Goal: Information Seeking & Learning: Learn about a topic

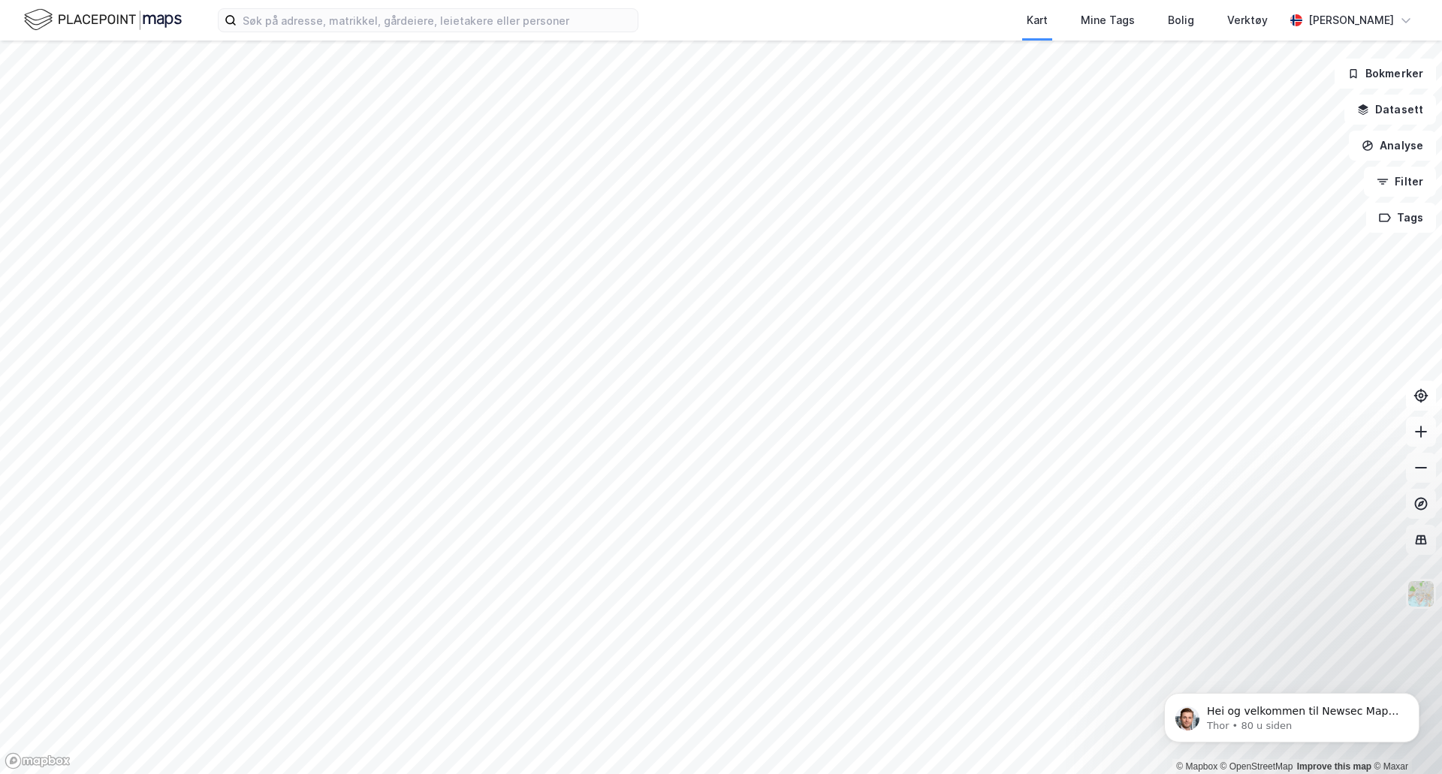
click at [433, 35] on div "Kart Mine Tags Bolig Verktøy Tomas Skare" at bounding box center [721, 20] width 1442 height 41
click at [433, 16] on input at bounding box center [437, 20] width 401 height 23
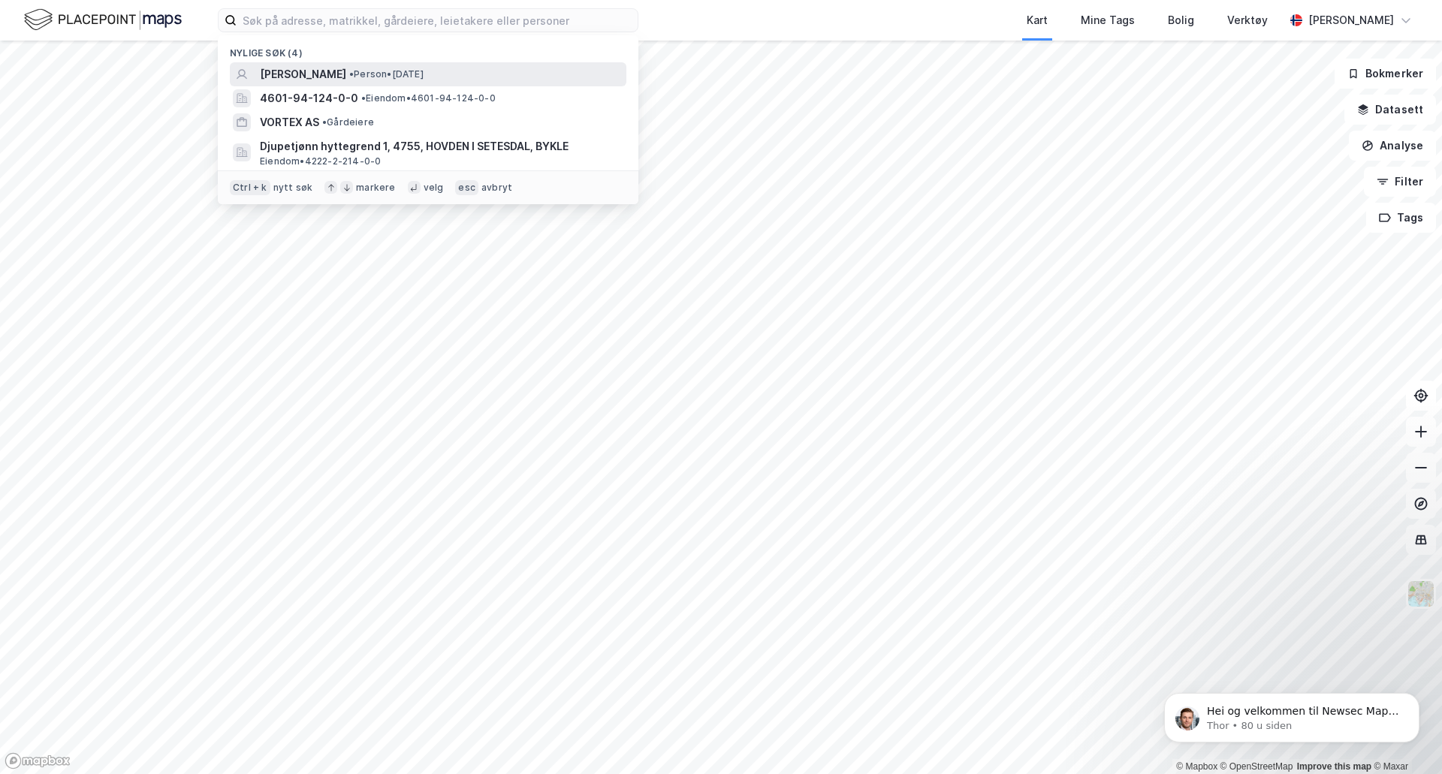
click at [421, 77] on span "• Person • 13. jan. 1994" at bounding box center [386, 74] width 74 height 12
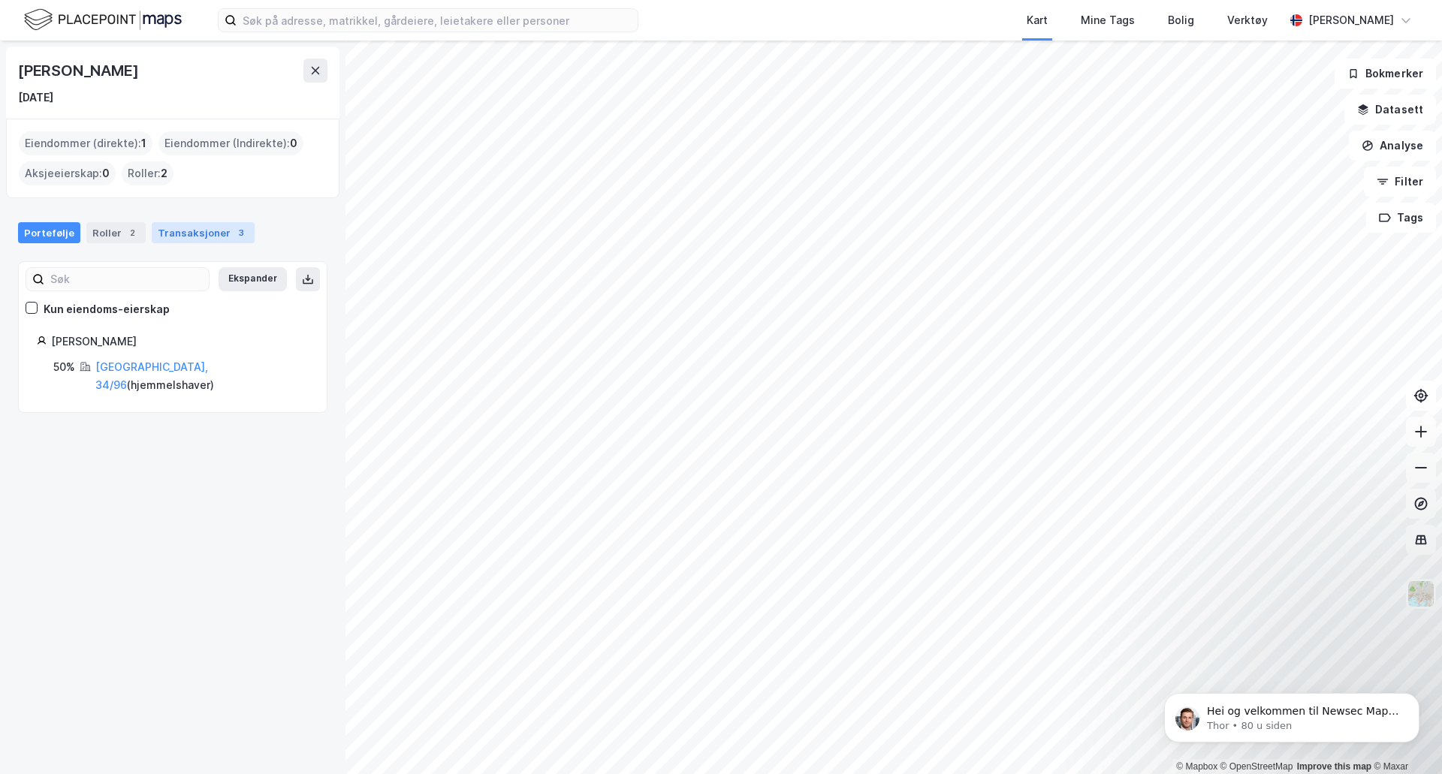
click at [172, 234] on div "Transaksjoner 3" at bounding box center [203, 232] width 103 height 21
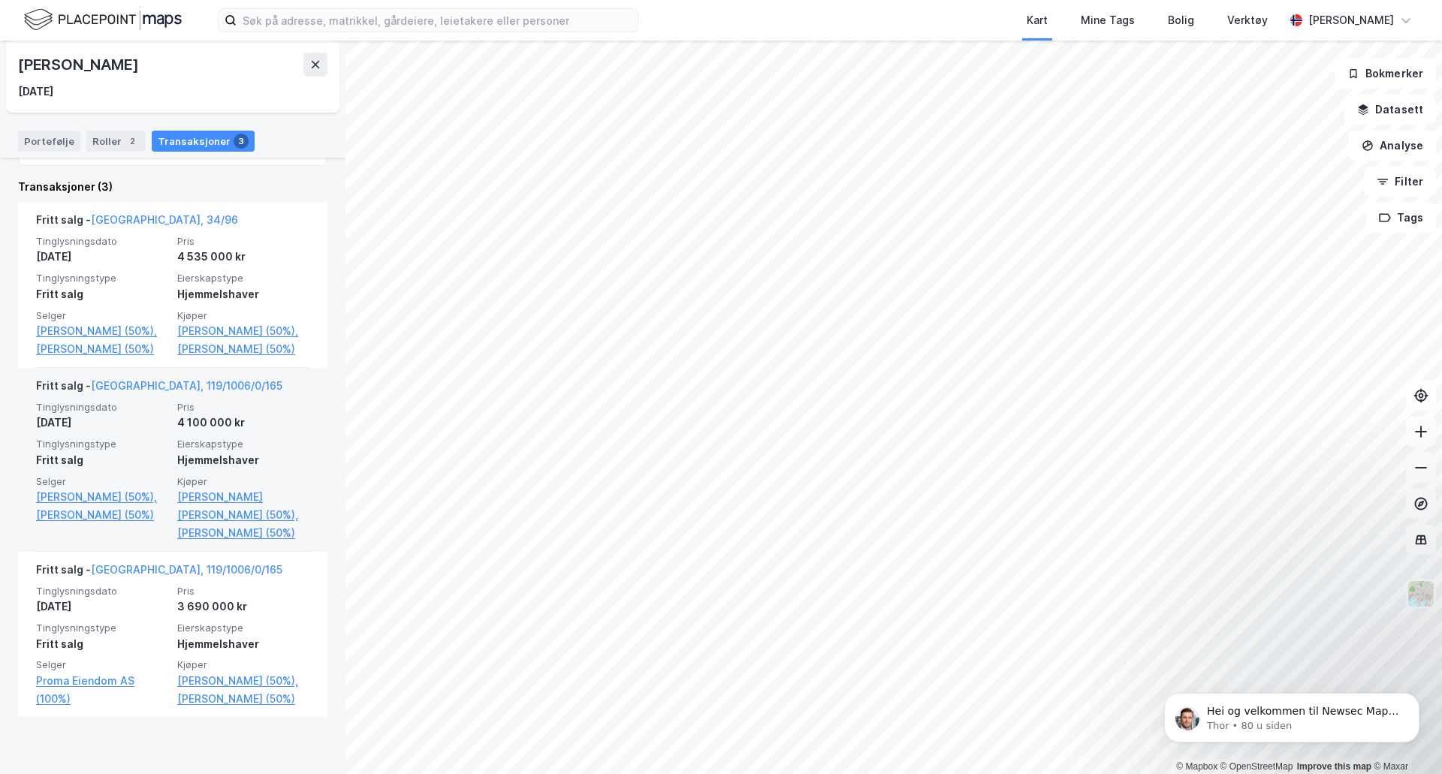
scroll to position [300, 0]
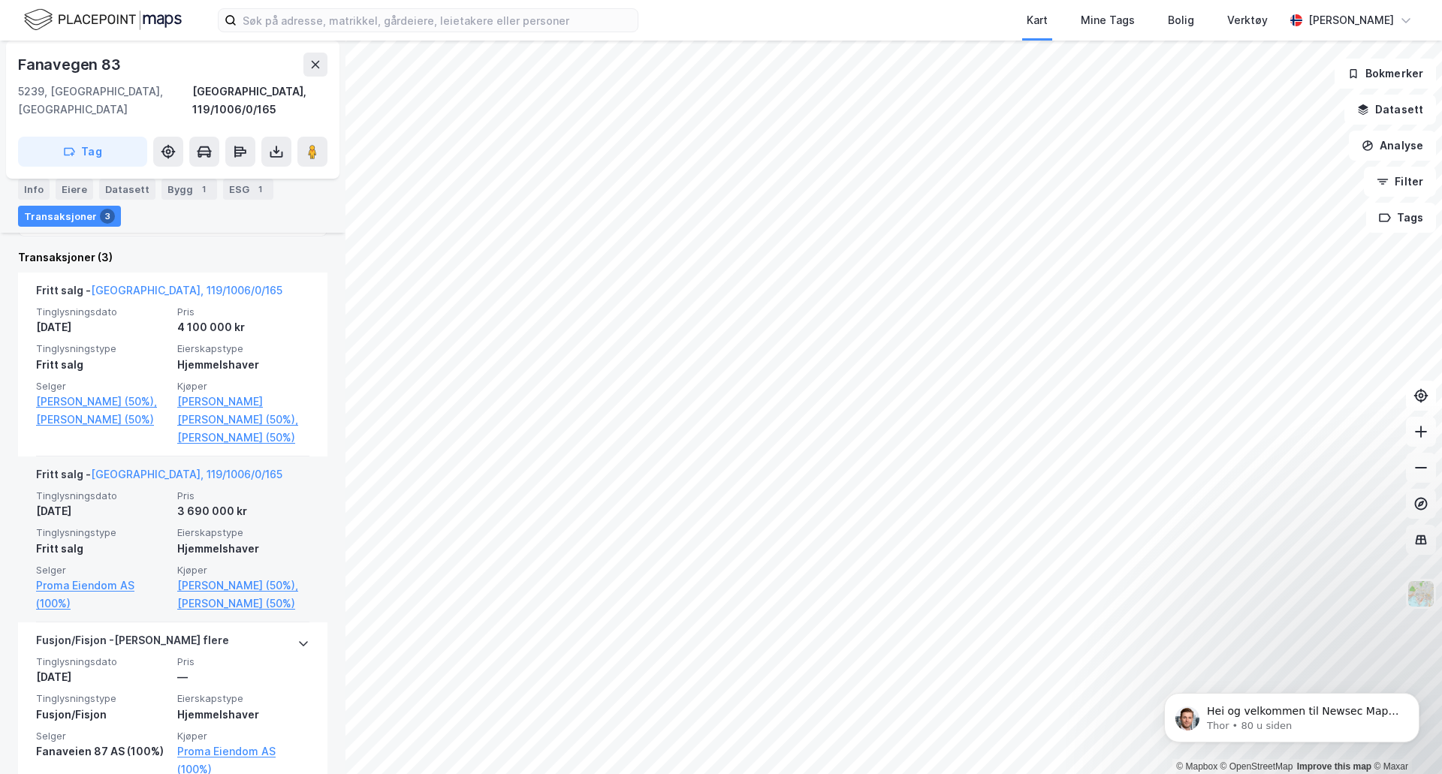
scroll to position [451, 0]
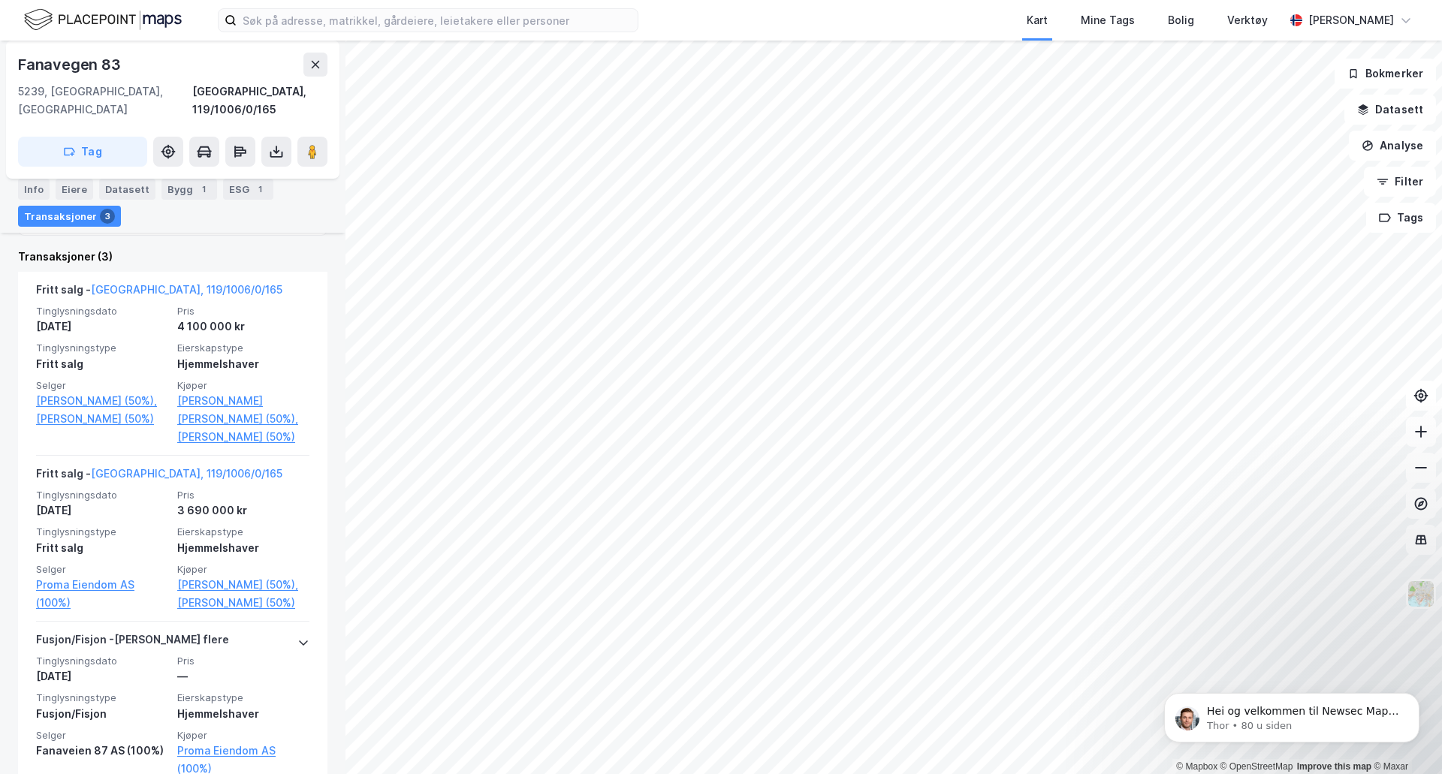
click at [228, 189] on div "ESG 1" at bounding box center [248, 189] width 50 height 21
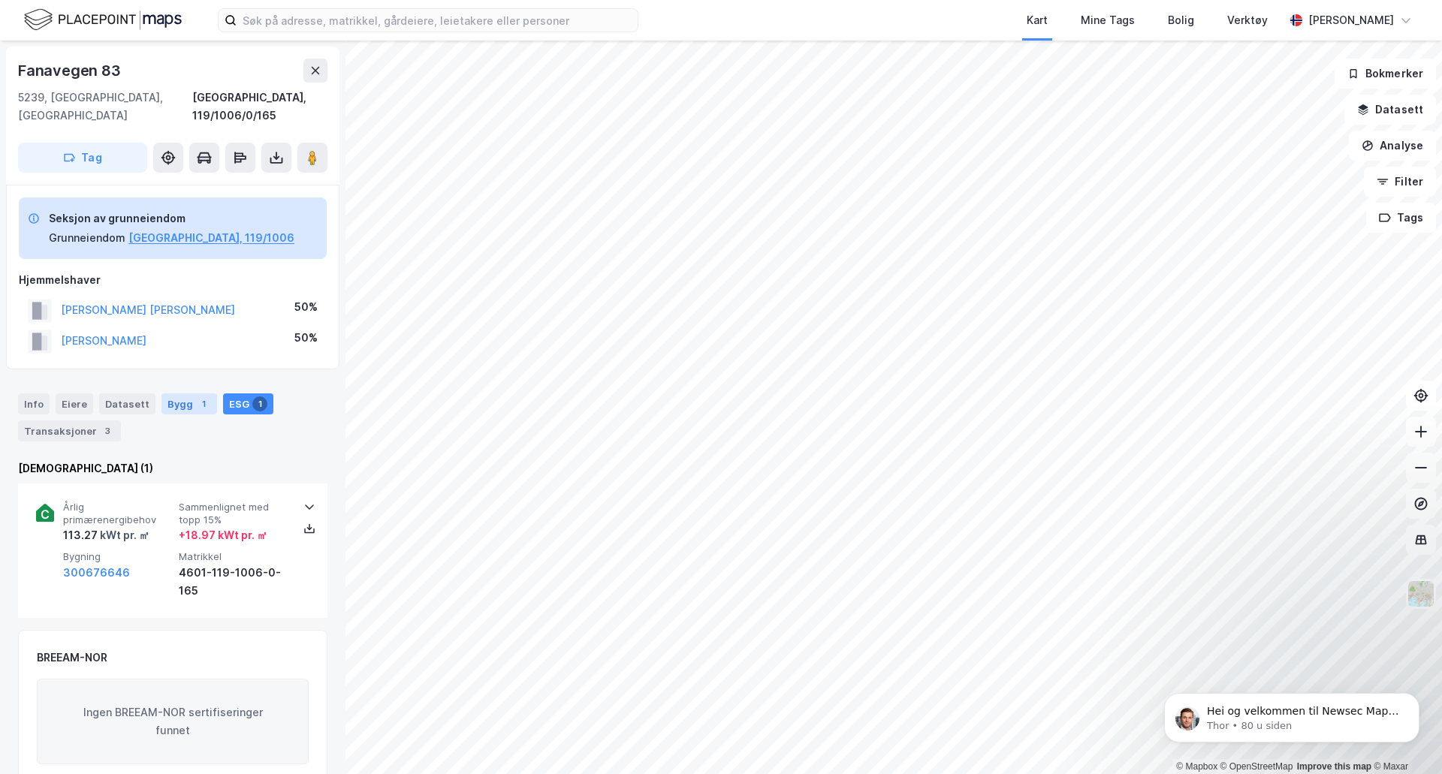
click at [173, 393] on div "Bygg 1" at bounding box center [189, 403] width 56 height 21
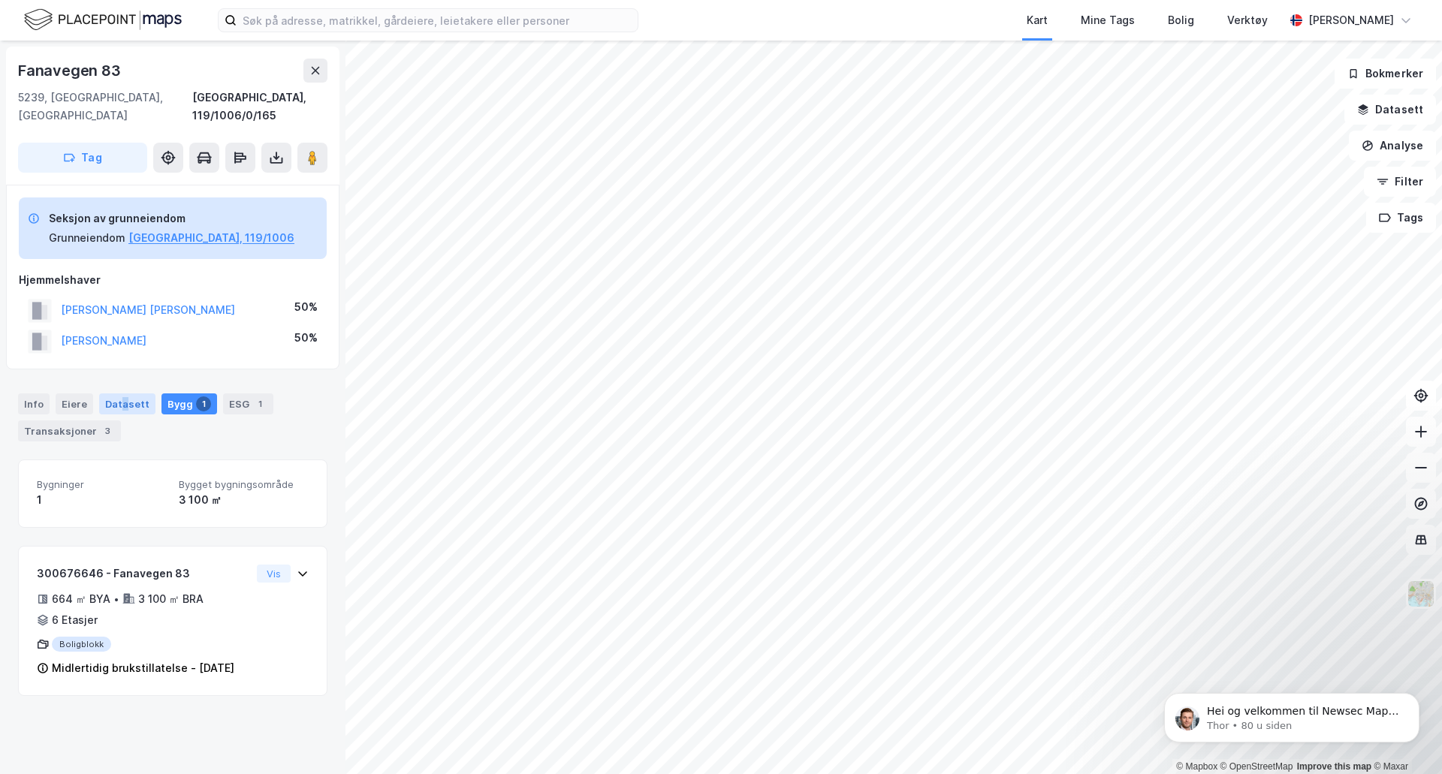
click at [122, 393] on div "Datasett" at bounding box center [127, 403] width 56 height 21
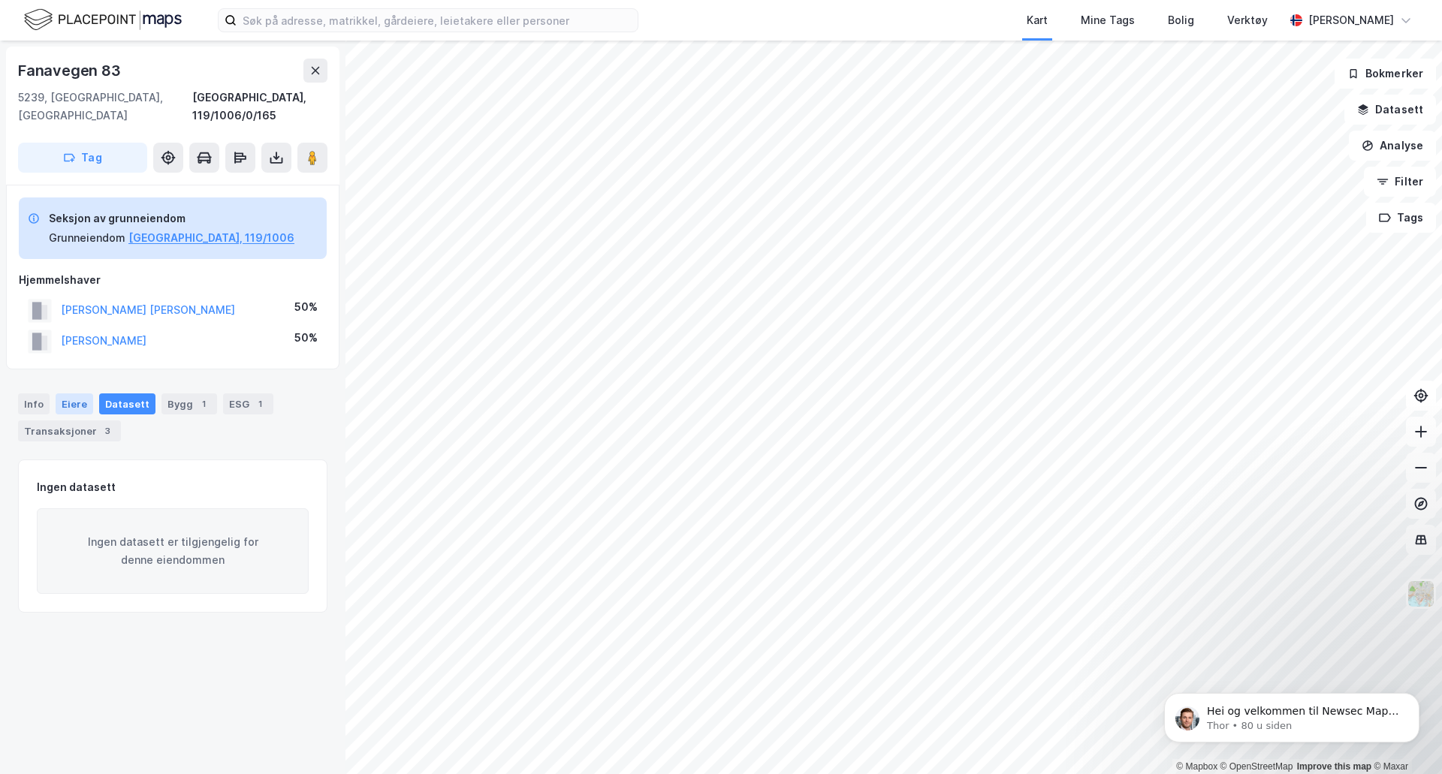
click at [80, 393] on div "Eiere" at bounding box center [75, 403] width 38 height 21
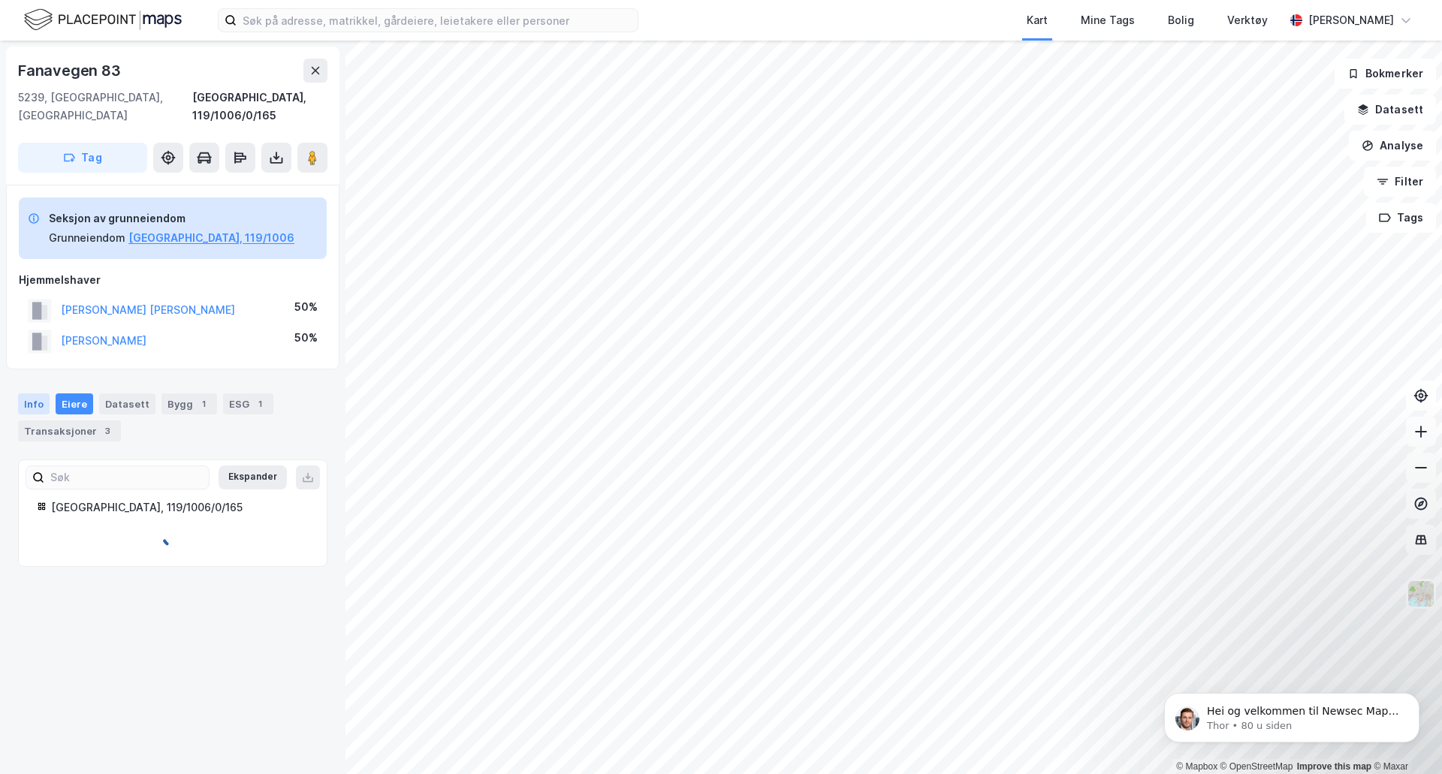
click at [41, 393] on div "Info" at bounding box center [34, 403] width 32 height 21
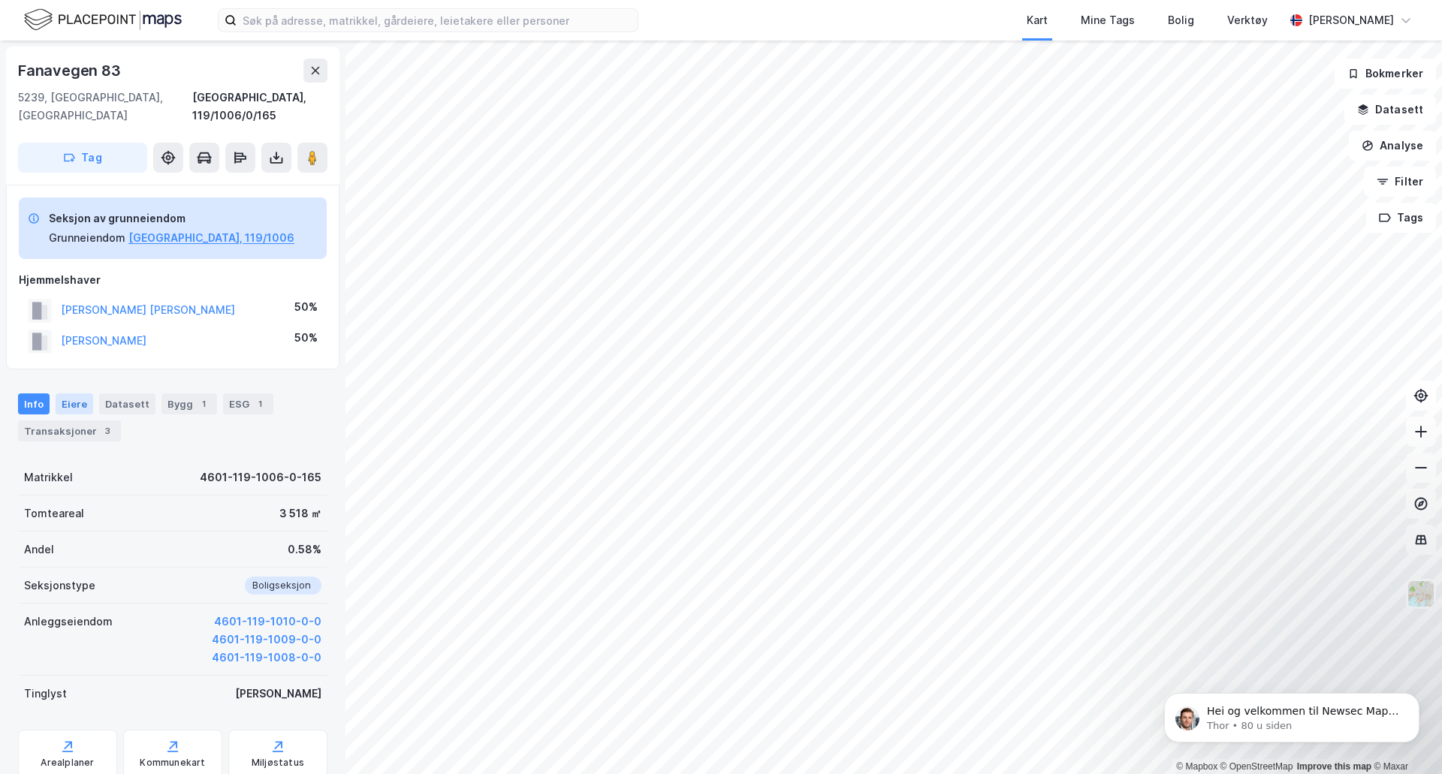
click at [74, 393] on div "Eiere" at bounding box center [75, 403] width 38 height 21
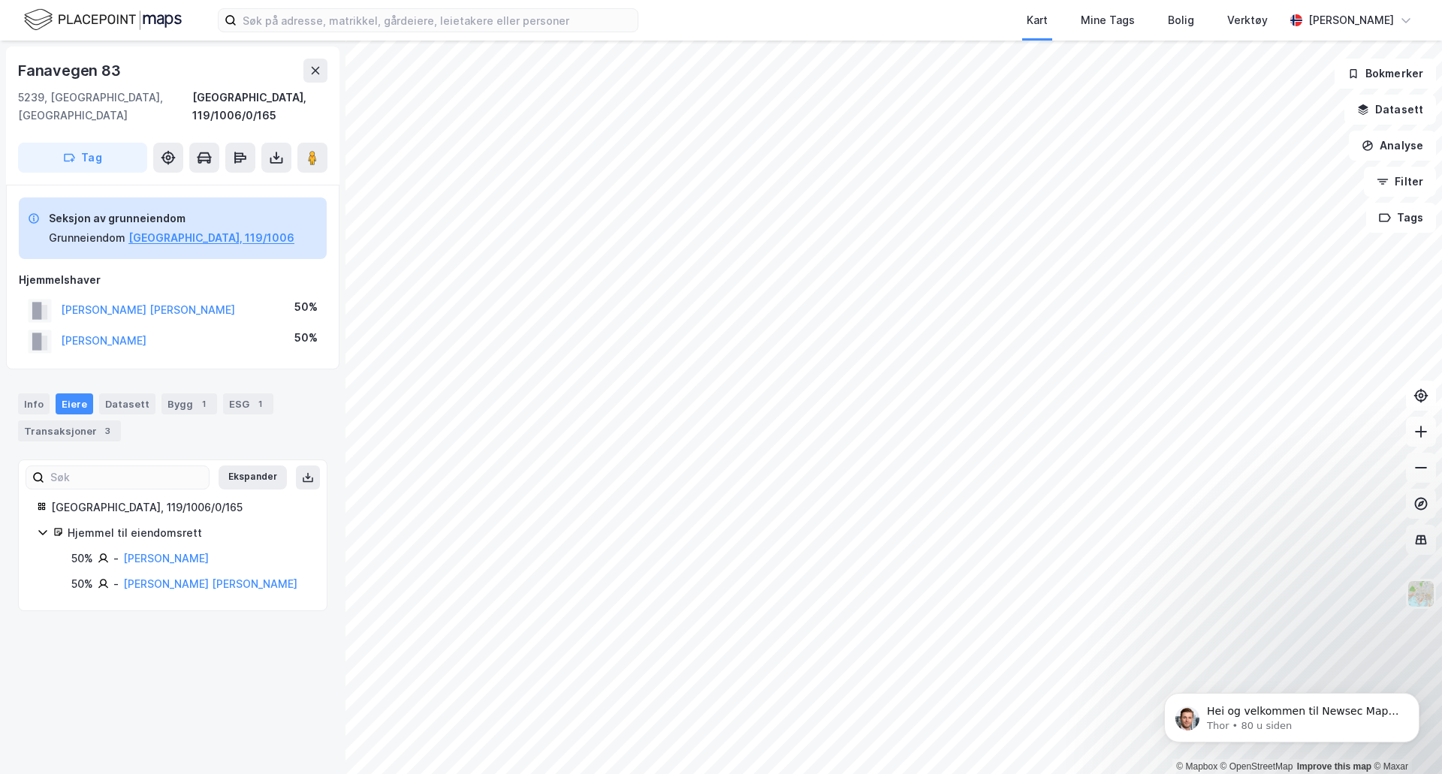
drag, startPoint x: 285, startPoint y: 98, endPoint x: 179, endPoint y: 95, distance: 105.2
click at [179, 95] on div "[STREET_ADDRESS]" at bounding box center [172, 107] width 309 height 36
click at [176, 393] on div "Bygg 1" at bounding box center [189, 403] width 56 height 21
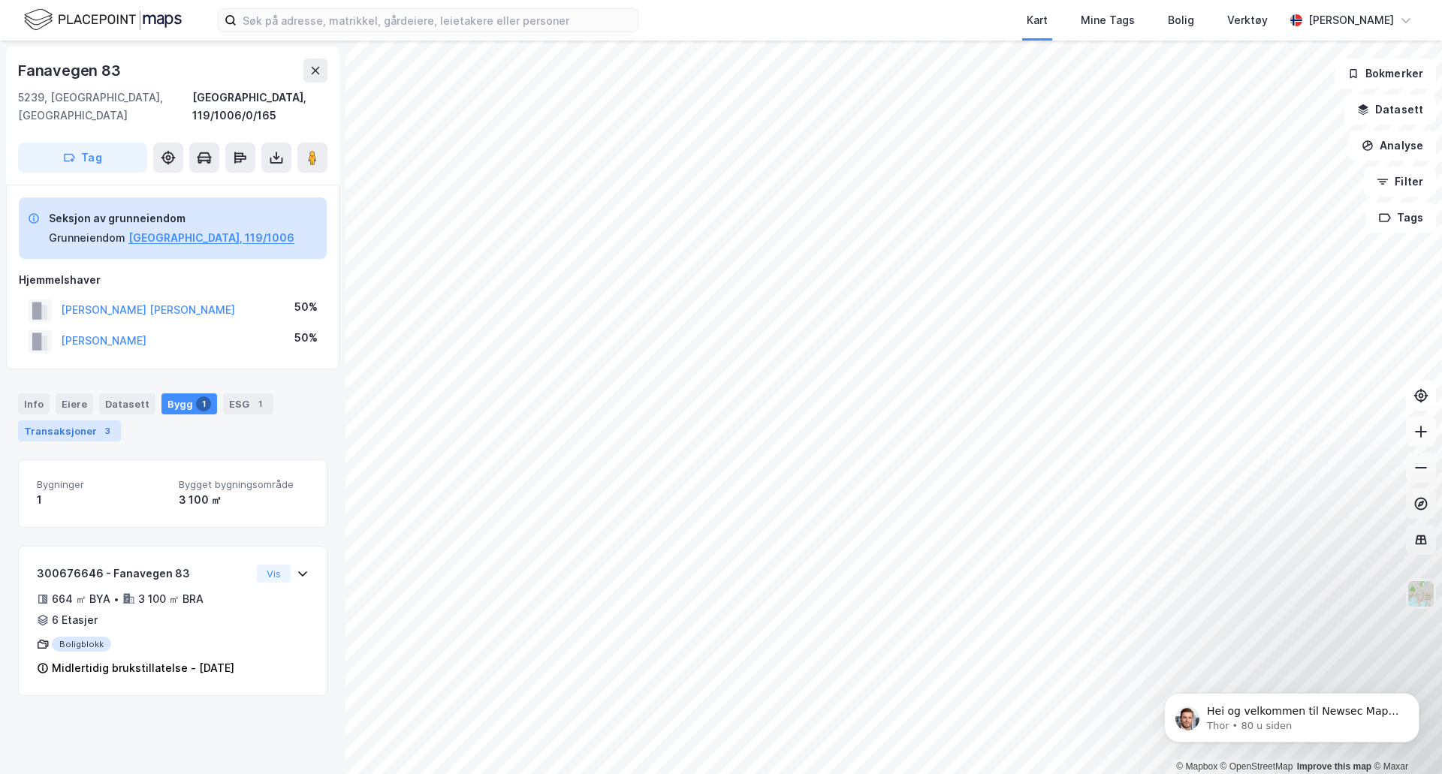
click at [100, 424] on div "3" at bounding box center [107, 431] width 15 height 15
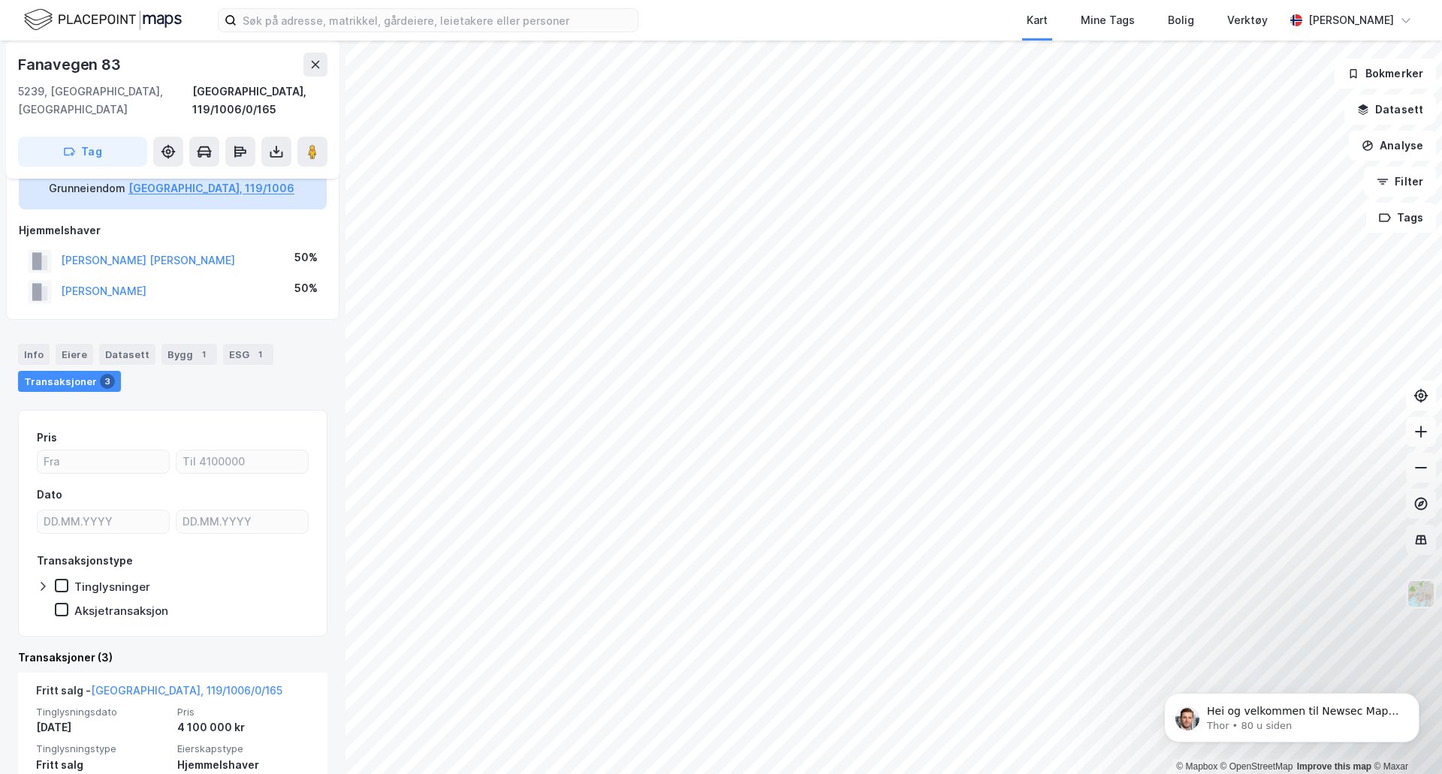
scroll to position [49, 0]
click at [128, 580] on div "Tinglysninger" at bounding box center [112, 587] width 76 height 14
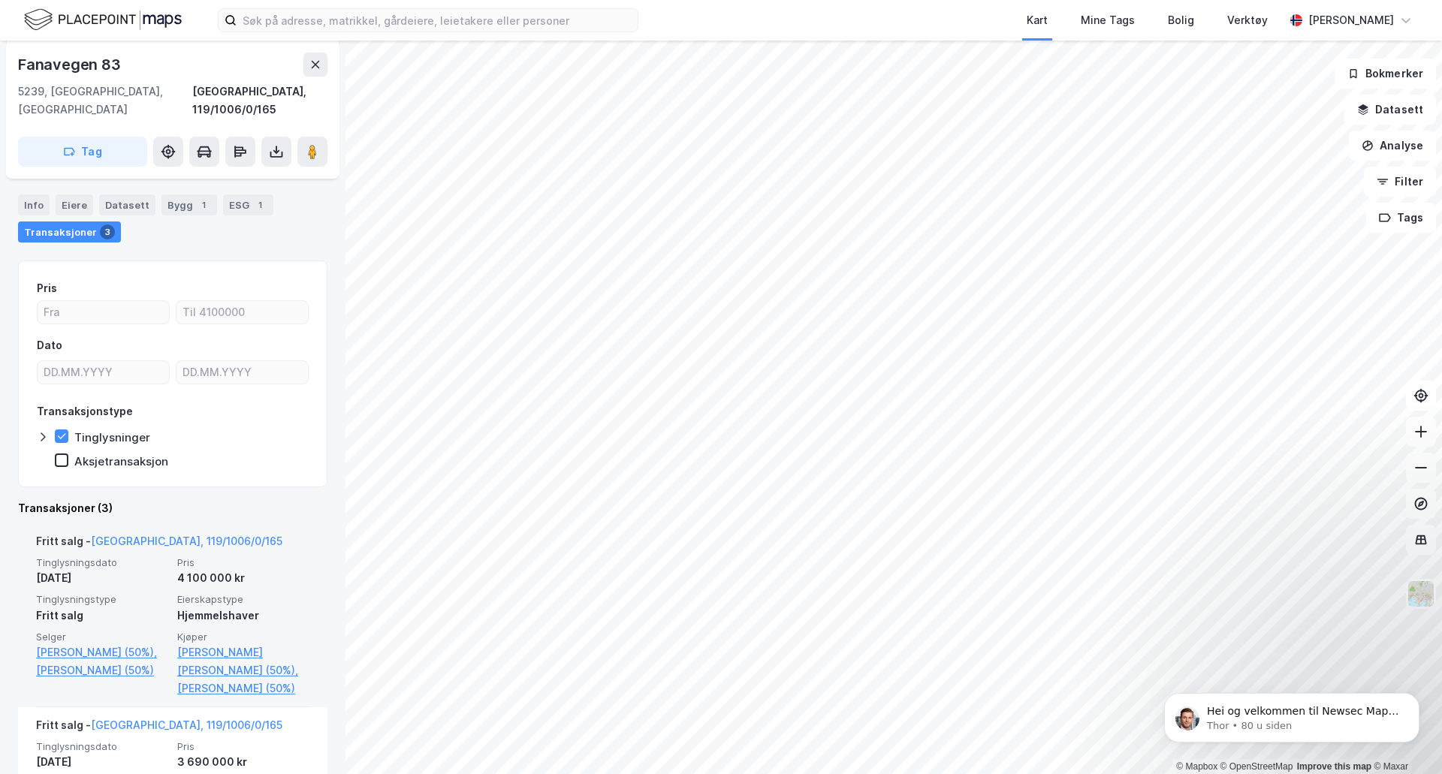
scroll to position [0, 0]
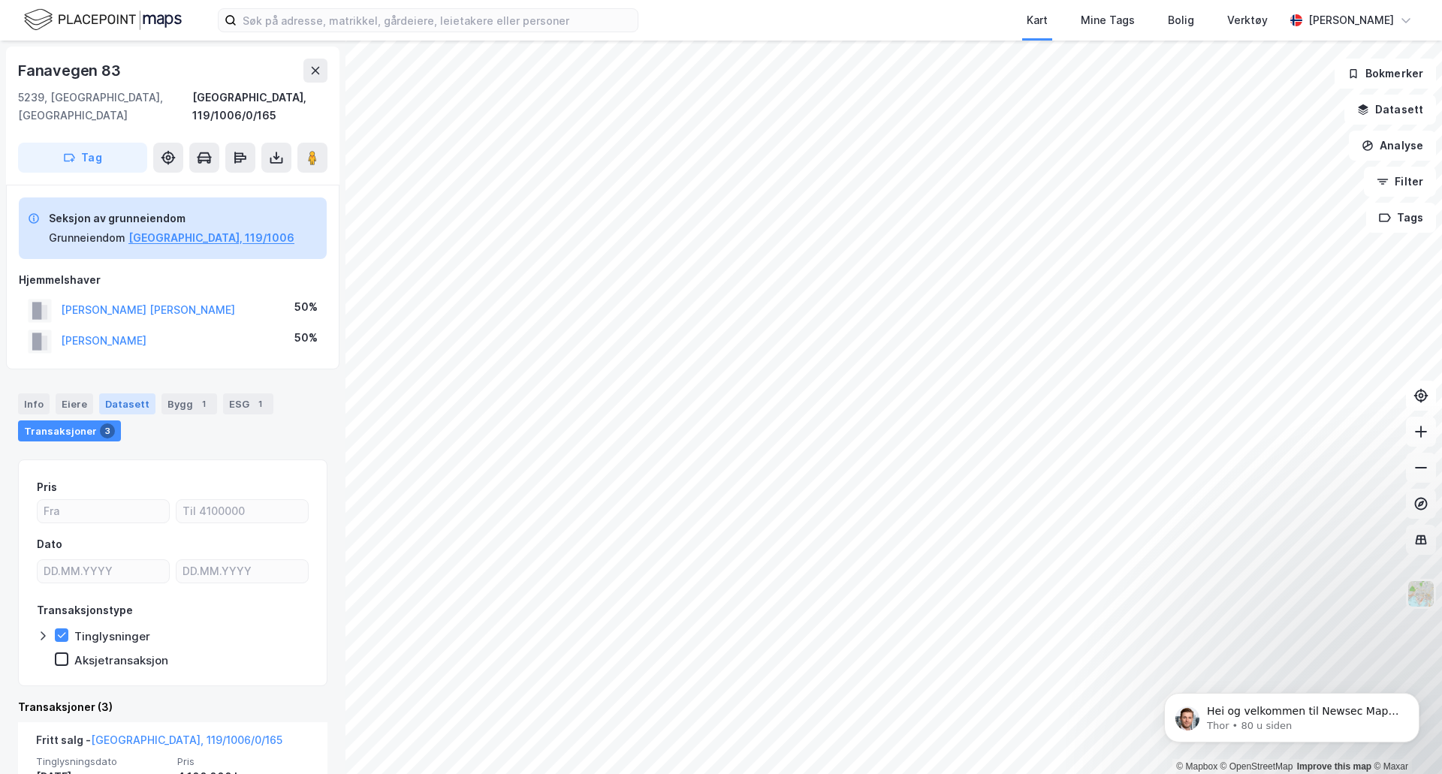
click at [127, 393] on div "Datasett" at bounding box center [127, 403] width 56 height 21
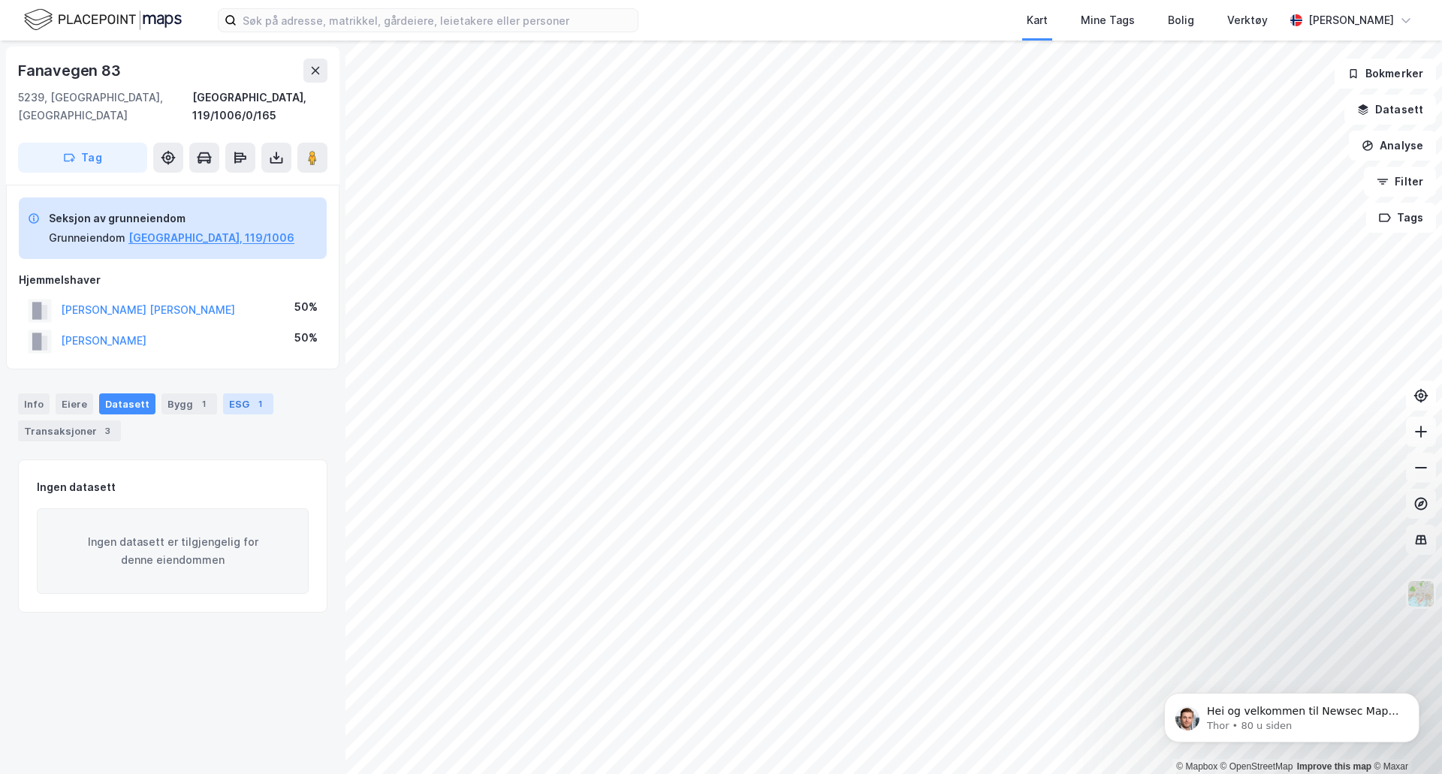
click at [226, 393] on div "ESG 1" at bounding box center [248, 403] width 50 height 21
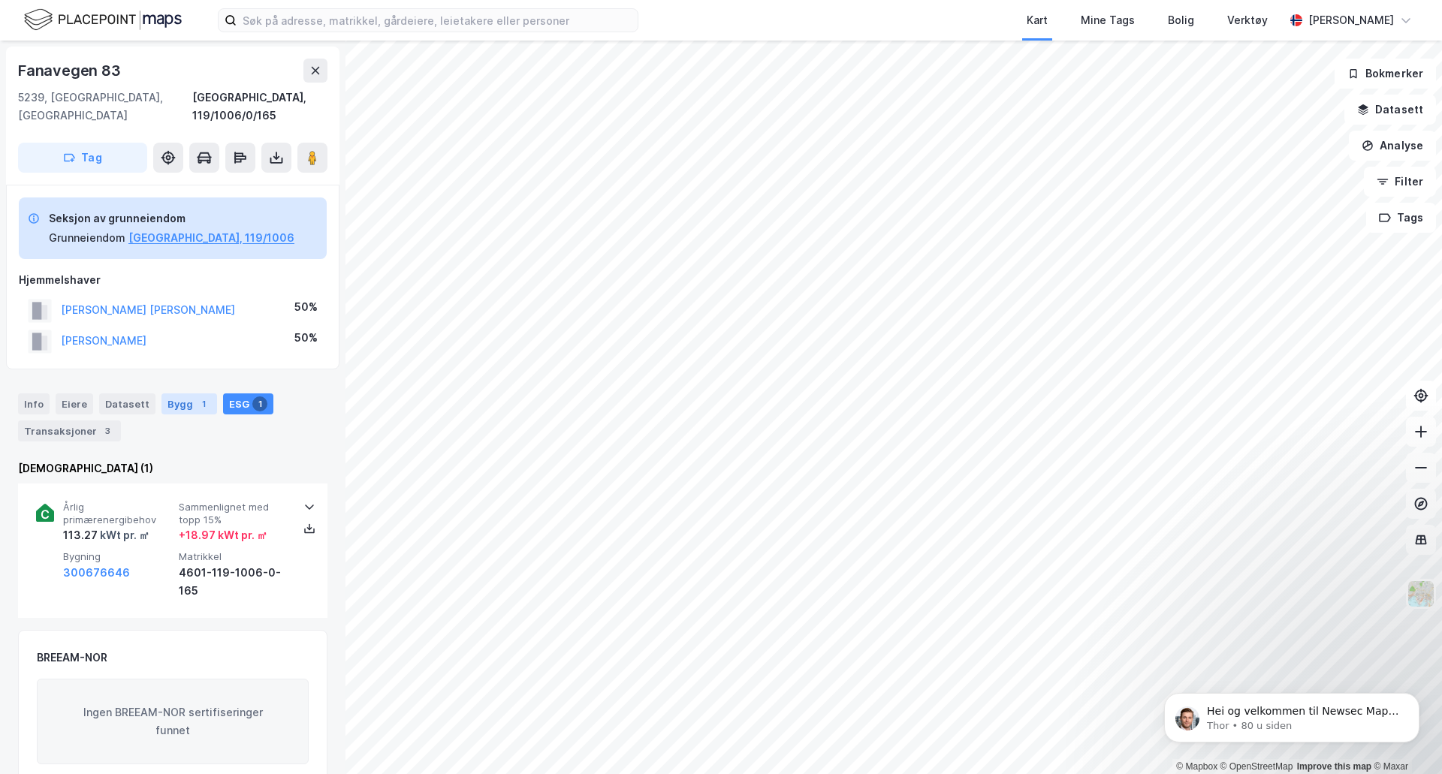
click at [176, 393] on div "Bygg 1" at bounding box center [189, 403] width 56 height 21
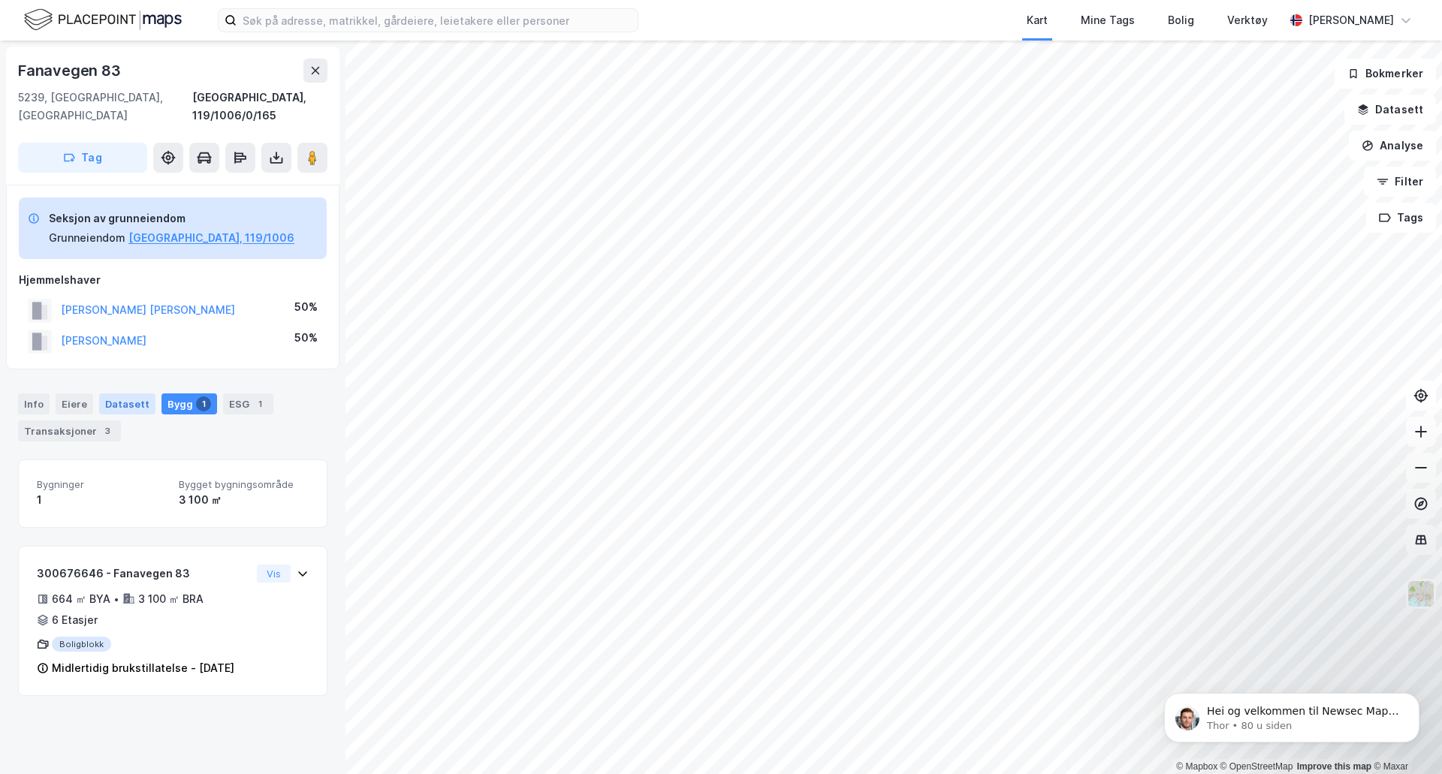
click at [123, 393] on div "Datasett" at bounding box center [127, 403] width 56 height 21
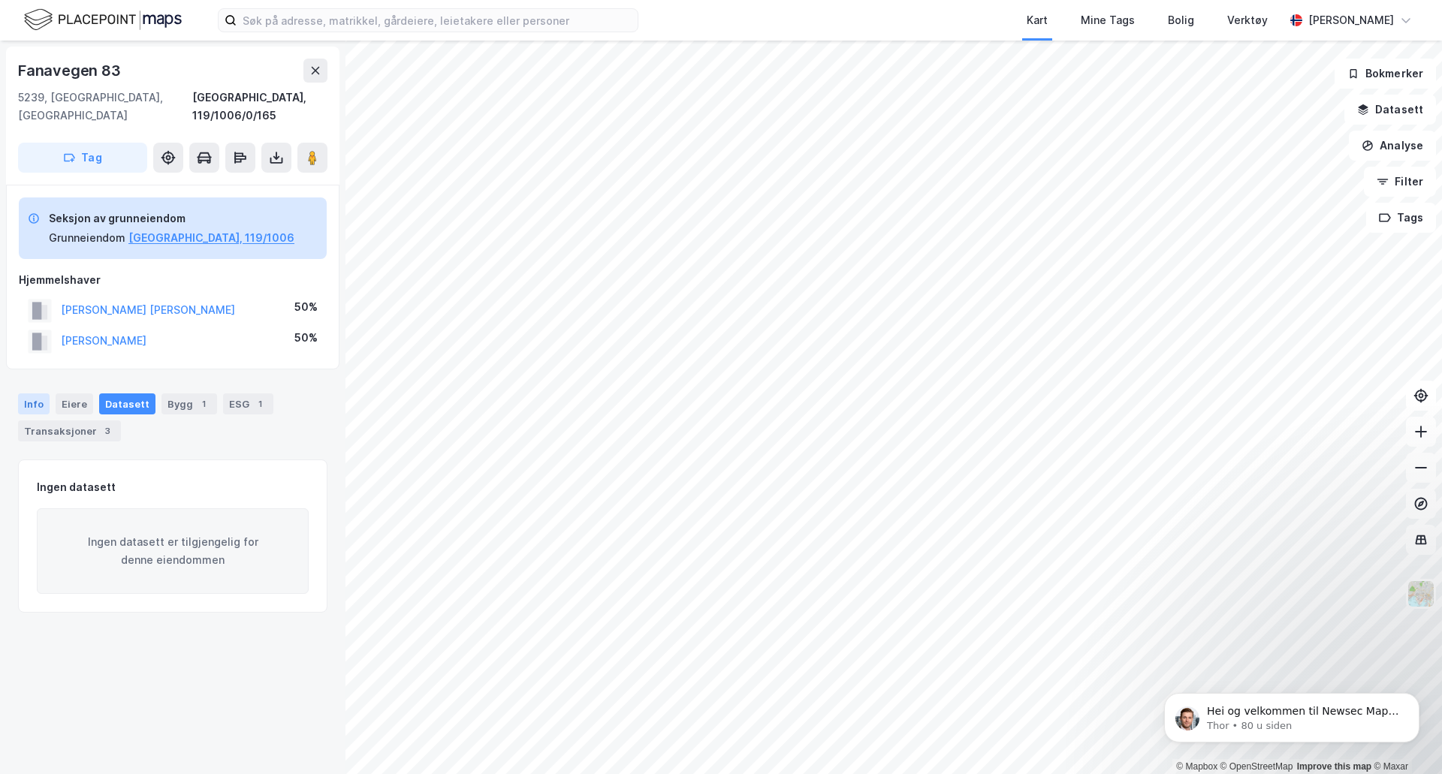
click at [32, 393] on div "Info" at bounding box center [34, 403] width 32 height 21
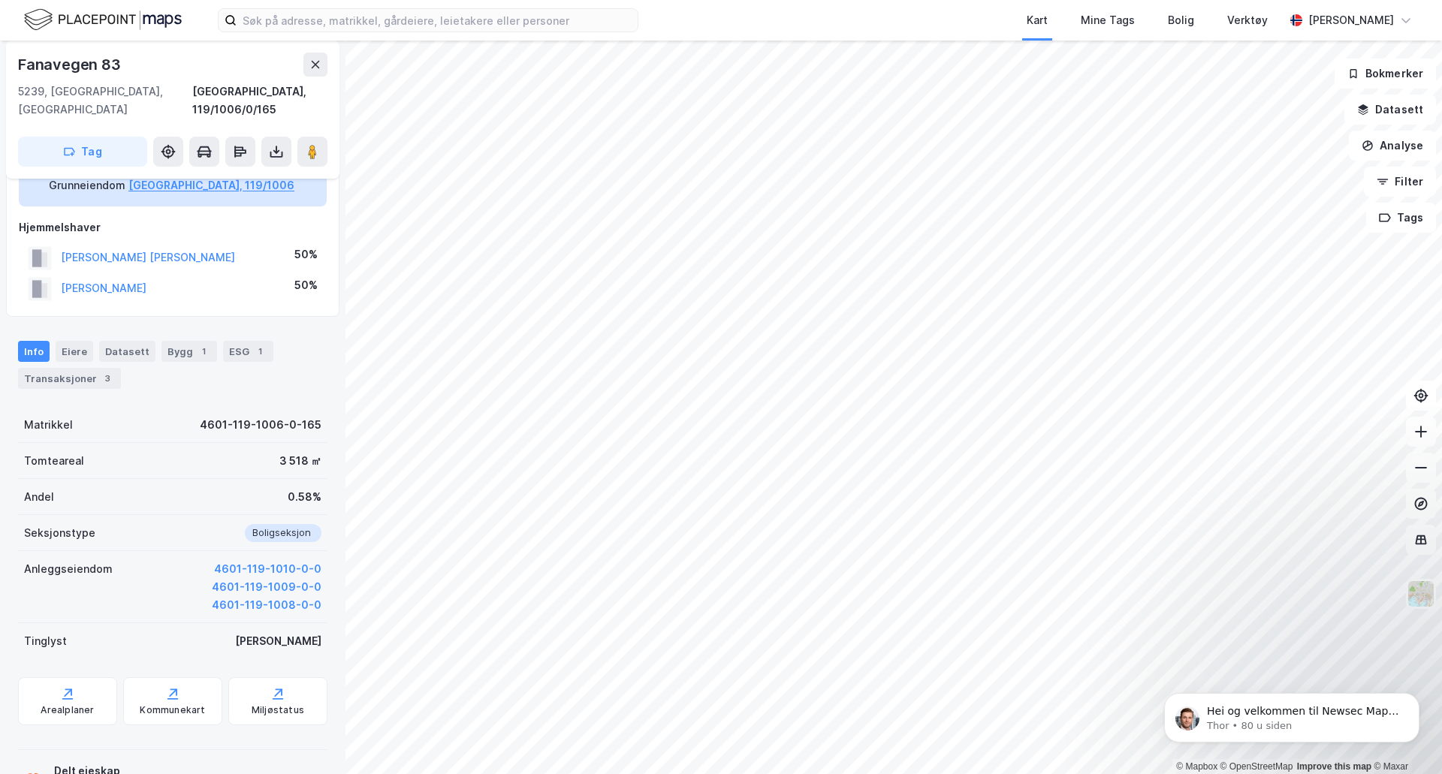
scroll to position [95, 0]
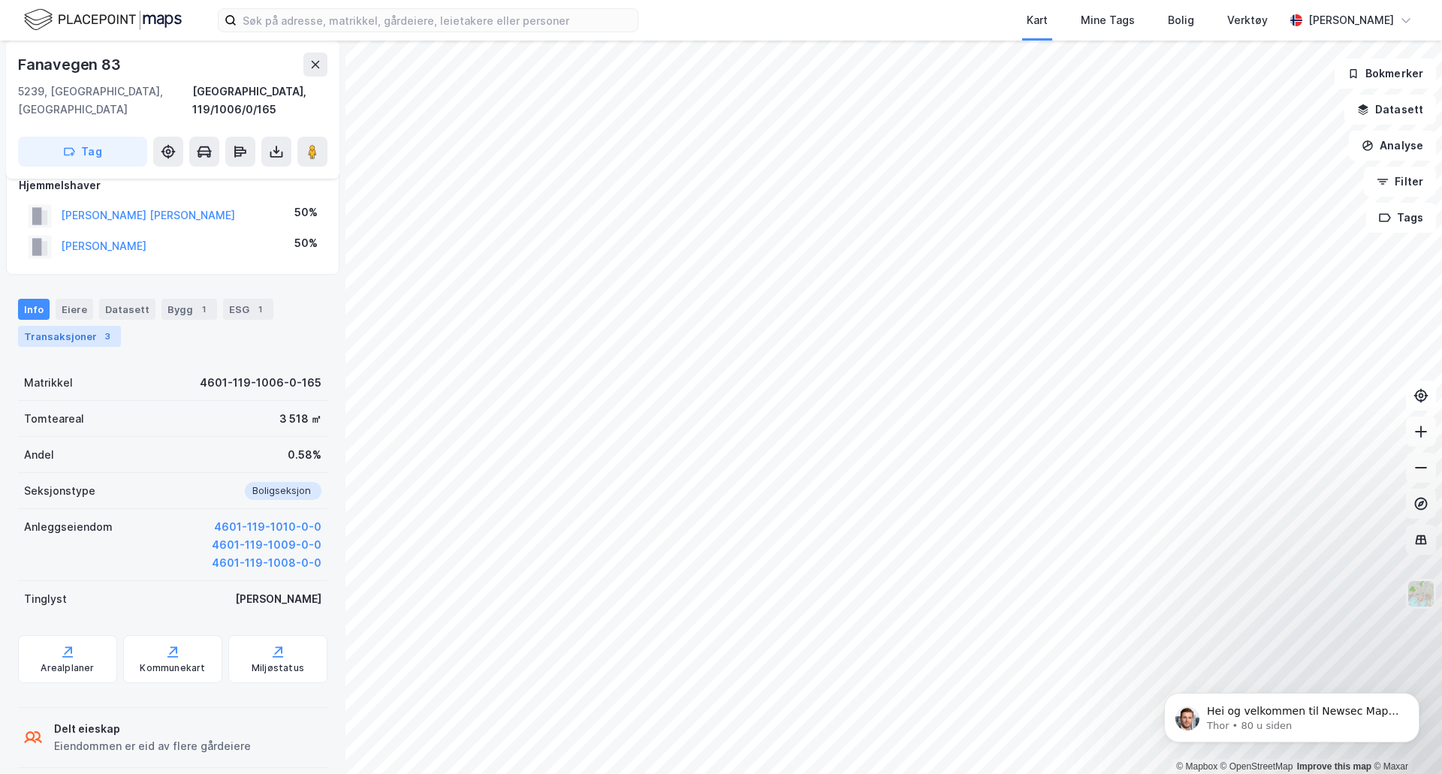
click at [47, 326] on div "Transaksjoner 3" at bounding box center [69, 336] width 103 height 21
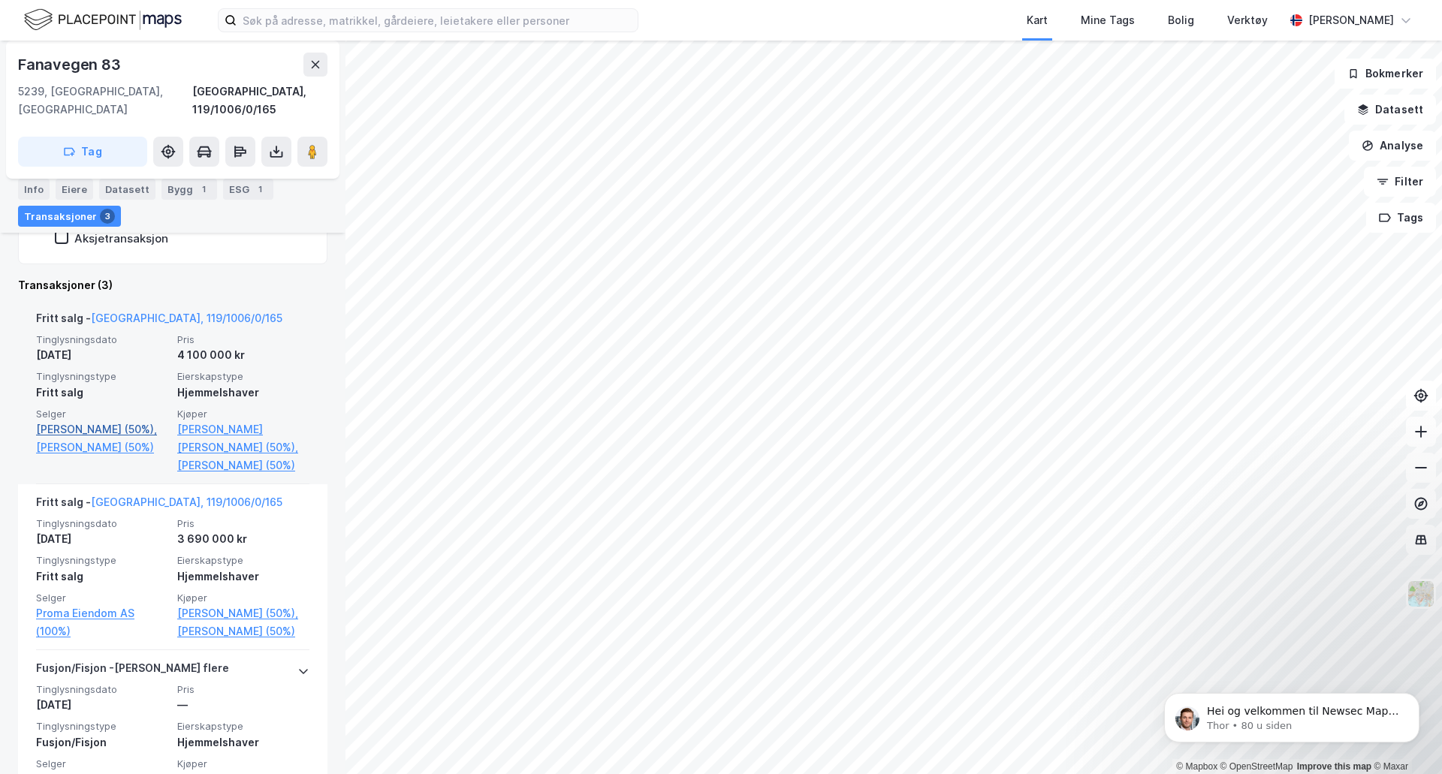
scroll to position [499, 0]
